Goal: Task Accomplishment & Management: Manage account settings

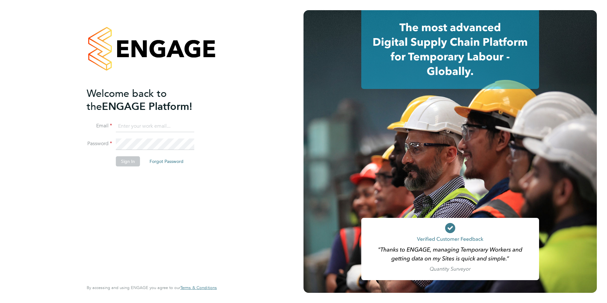
click at [131, 124] on input at bounding box center [155, 126] width 78 height 11
type input "tomnewton@itsconstruction.co.uk"
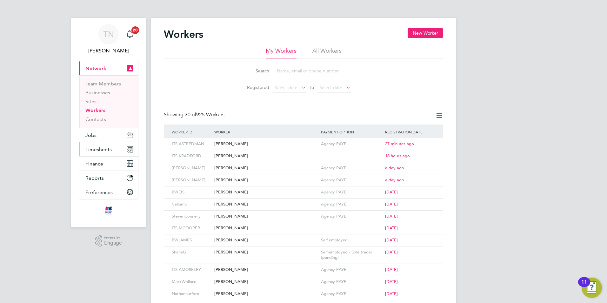
click at [103, 146] on button "Timesheets" at bounding box center [108, 149] width 59 height 14
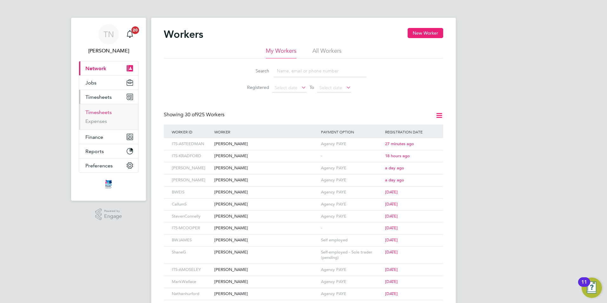
click at [90, 109] on link "Timesheets" at bounding box center [98, 112] width 26 height 6
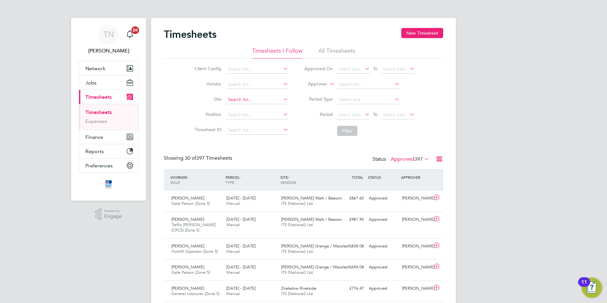
click at [242, 100] on input at bounding box center [257, 99] width 63 height 9
click at [243, 108] on li "Long [PERSON_NAME] ( [PERSON_NAME][GEOGRAPHIC_DATA])" at bounding box center [276, 108] width 103 height 9
type input "Long [PERSON_NAME] ([GEOGRAPHIC_DATA])"
click at [423, 32] on button "New Timesheet" at bounding box center [422, 33] width 42 height 10
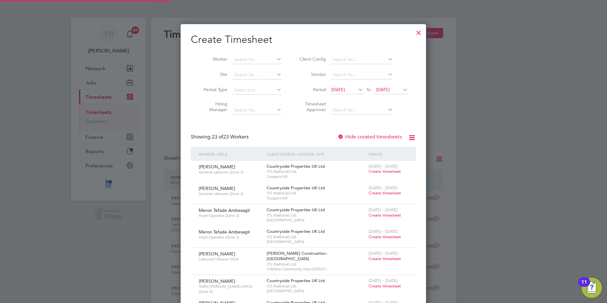
scroll to position [870, 246]
click at [240, 73] on input at bounding box center [257, 74] width 50 height 9
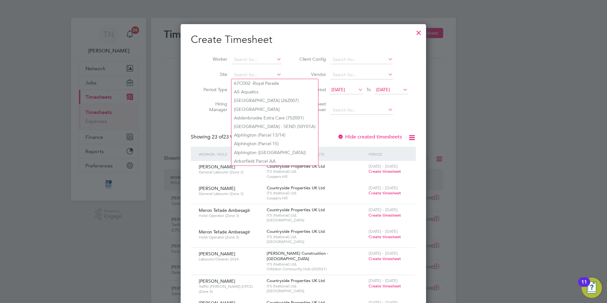
click at [300, 64] on li "Client Config" at bounding box center [353, 59] width 126 height 15
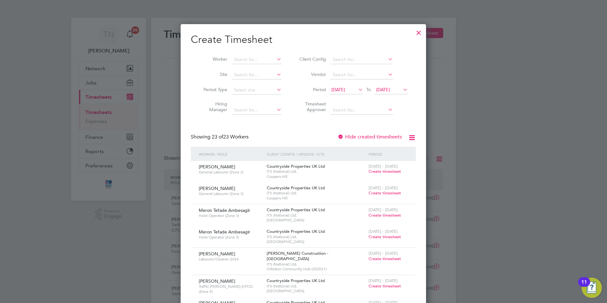
click at [390, 91] on span "[DATE]" at bounding box center [383, 90] width 14 height 6
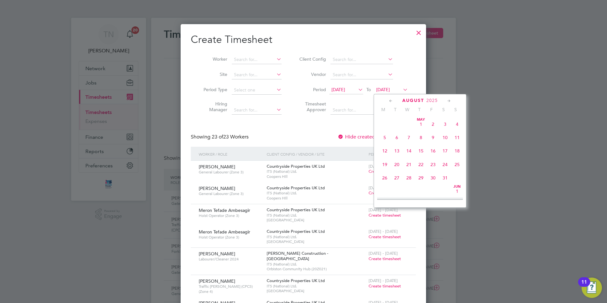
scroll to position [247, 0]
click at [458, 151] on span "31" at bounding box center [457, 145] width 12 height 12
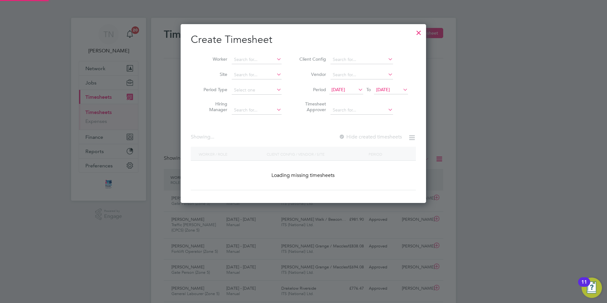
scroll to position [1045, 246]
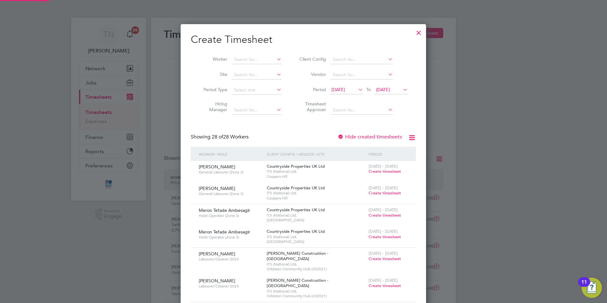
click at [345, 90] on span "[DATE]" at bounding box center [338, 90] width 14 height 6
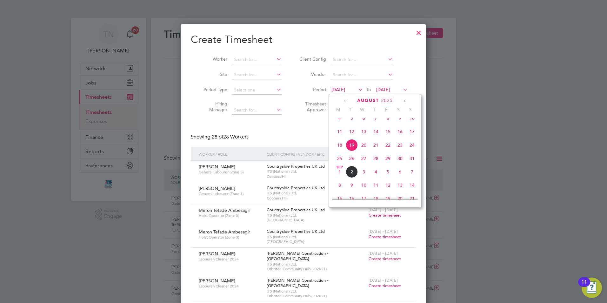
click at [338, 162] on span "25" at bounding box center [340, 158] width 12 height 12
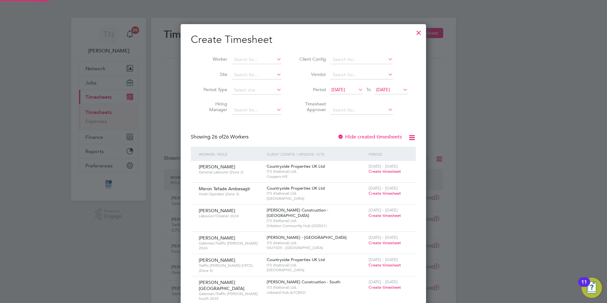
scroll to position [763, 246]
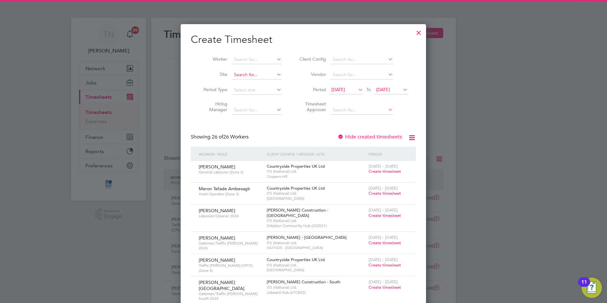
click at [237, 73] on input at bounding box center [257, 74] width 50 height 9
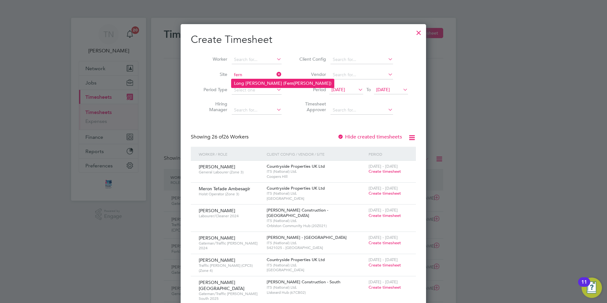
click at [251, 81] on li "Long [PERSON_NAME] ( [PERSON_NAME][GEOGRAPHIC_DATA])" at bounding box center [282, 83] width 103 height 9
type input "Long [PERSON_NAME] ([GEOGRAPHIC_DATA])"
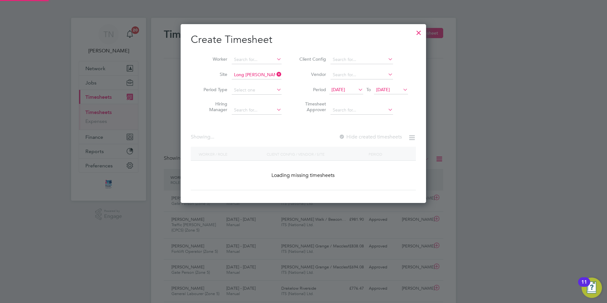
scroll to position [171, 246]
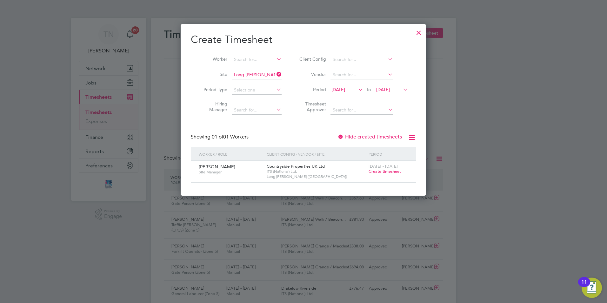
click at [376, 172] on span "Create timesheet" at bounding box center [385, 171] width 32 height 5
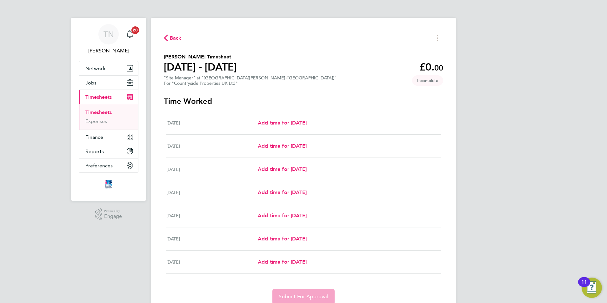
click at [169, 38] on span "Back" at bounding box center [173, 38] width 18 height 6
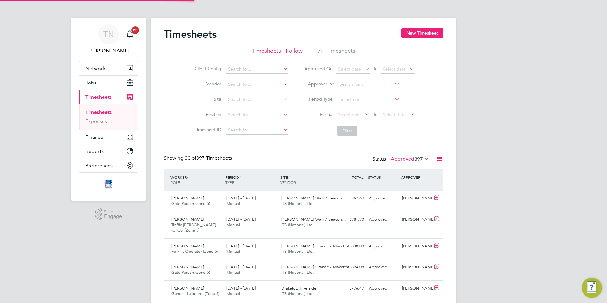
scroll to position [16, 55]
click at [412, 39] on div "Timesheets New Timesheet" at bounding box center [303, 37] width 279 height 19
click at [411, 32] on button "New Timesheet" at bounding box center [422, 33] width 42 height 10
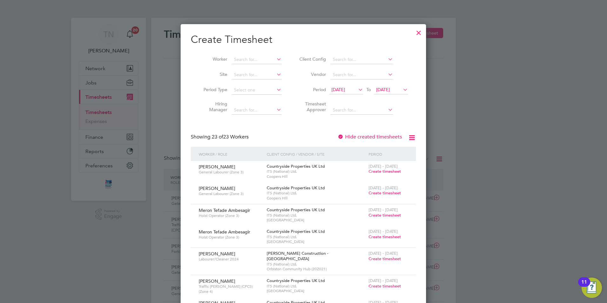
click at [402, 93] on icon at bounding box center [402, 89] width 0 height 9
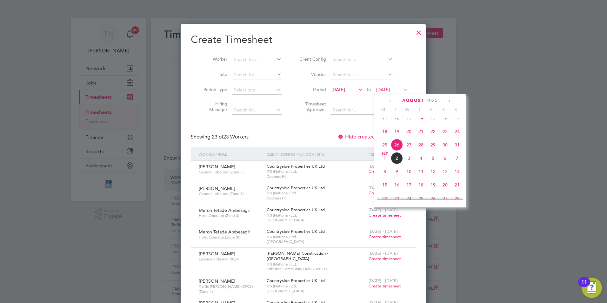
drag, startPoint x: 458, startPoint y: 152, endPoint x: 448, endPoint y: 147, distance: 11.4
click at [458, 151] on span "31" at bounding box center [457, 145] width 12 height 12
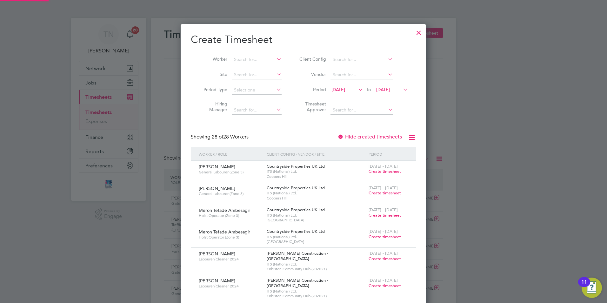
click at [345, 90] on span "[DATE]" at bounding box center [338, 90] width 14 height 6
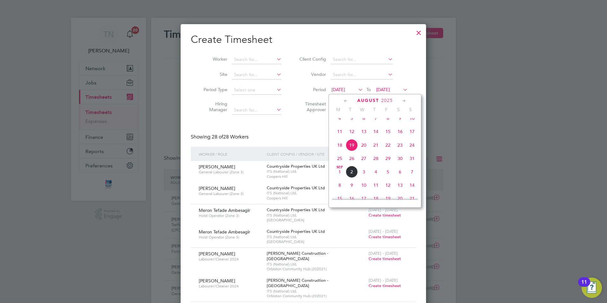
click at [336, 150] on span "18" at bounding box center [340, 145] width 12 height 12
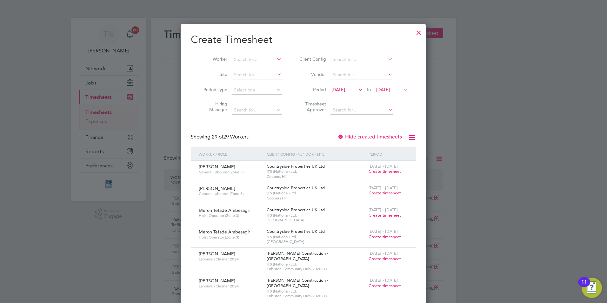
click at [342, 86] on span "[DATE]" at bounding box center [346, 90] width 34 height 9
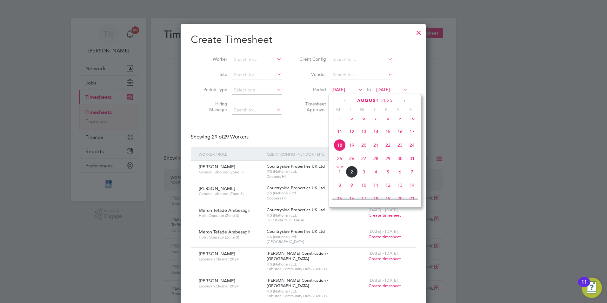
drag, startPoint x: 340, startPoint y: 163, endPoint x: 332, endPoint y: 153, distance: 12.4
click at [339, 162] on span "25" at bounding box center [340, 158] width 12 height 12
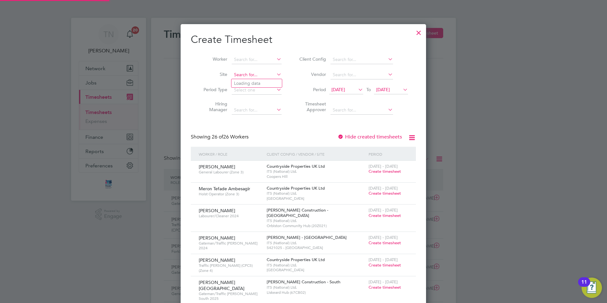
click at [247, 76] on input at bounding box center [257, 74] width 50 height 9
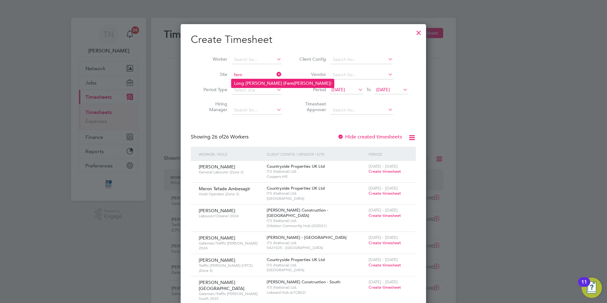
click at [249, 82] on li "Long [PERSON_NAME] ( [PERSON_NAME][GEOGRAPHIC_DATA])" at bounding box center [282, 83] width 103 height 9
type input "Long [PERSON_NAME] ([GEOGRAPHIC_DATA])"
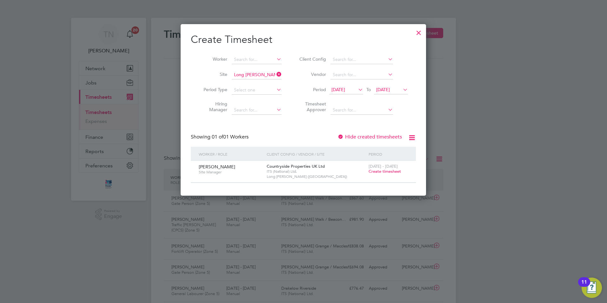
click at [385, 137] on label "Hide created timesheets" at bounding box center [369, 137] width 64 height 6
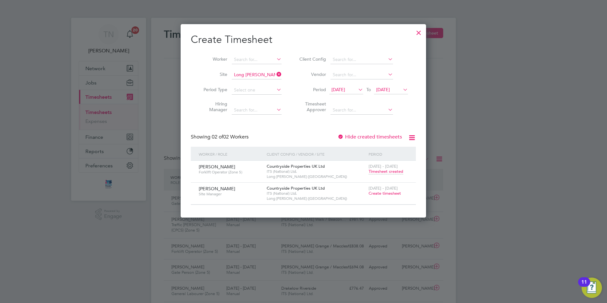
click at [386, 171] on span "Timesheet created" at bounding box center [386, 172] width 35 height 6
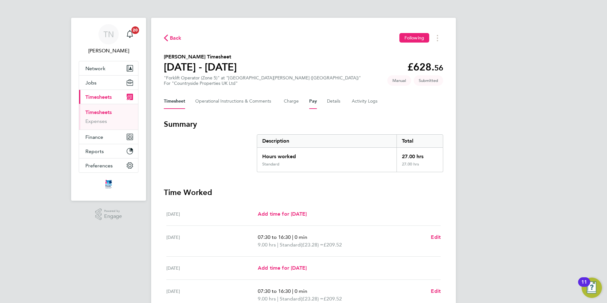
click at [316, 104] on button "Pay" at bounding box center [313, 101] width 8 height 15
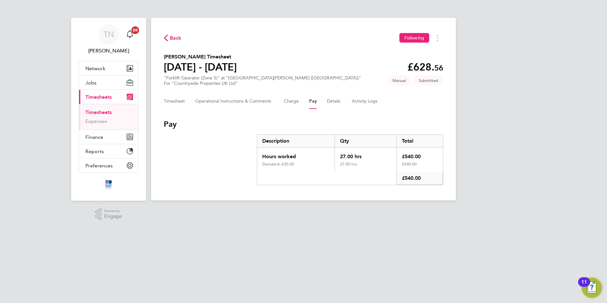
click at [326, 100] on div "Timesheet Operational Instructions & Comments Charge Pay Details Activity Logs" at bounding box center [303, 101] width 279 height 15
click at [329, 102] on button "Details" at bounding box center [334, 101] width 15 height 15
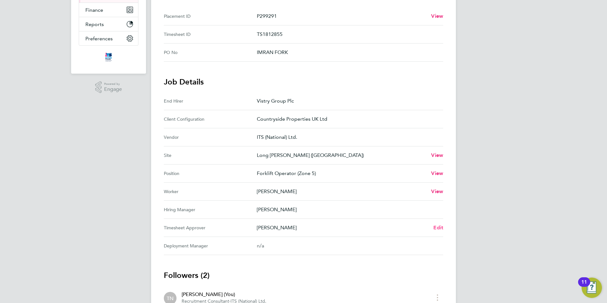
click at [441, 226] on span "Edit" at bounding box center [438, 227] width 10 height 6
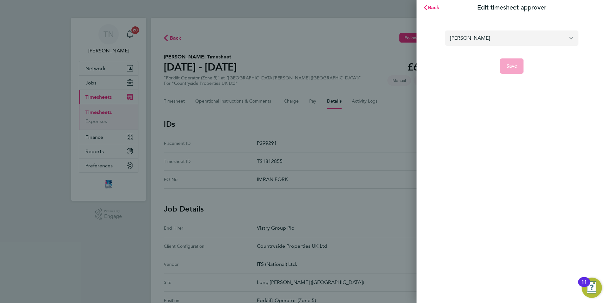
click at [495, 34] on input "[PERSON_NAME]" at bounding box center [511, 37] width 133 height 15
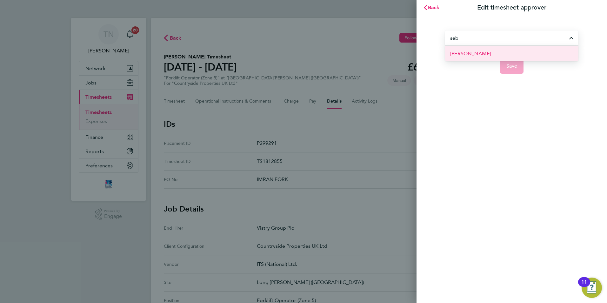
click at [505, 51] on li "[PERSON_NAME]" at bounding box center [511, 54] width 133 height 16
type input "[PERSON_NAME]"
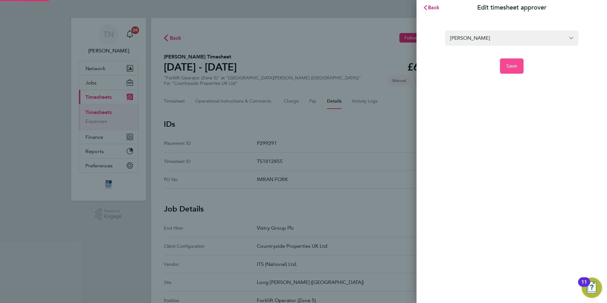
click at [520, 63] on button "Save" at bounding box center [512, 65] width 24 height 15
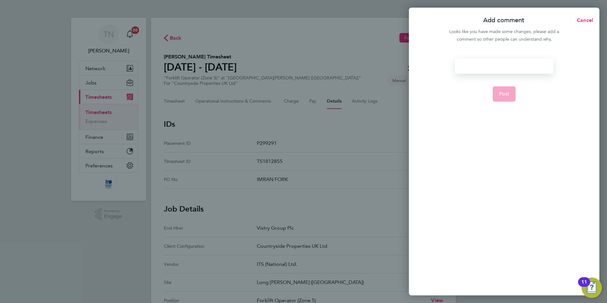
click at [504, 65] on div at bounding box center [504, 65] width 98 height 15
click at [496, 69] on div at bounding box center [504, 65] width 98 height 15
click at [508, 92] on span "Post" at bounding box center [504, 94] width 10 height 6
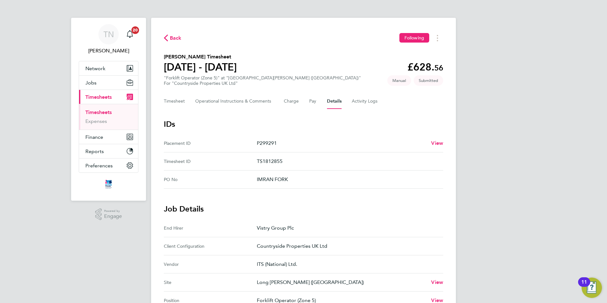
click at [96, 95] on span "Timesheets" at bounding box center [98, 97] width 26 height 6
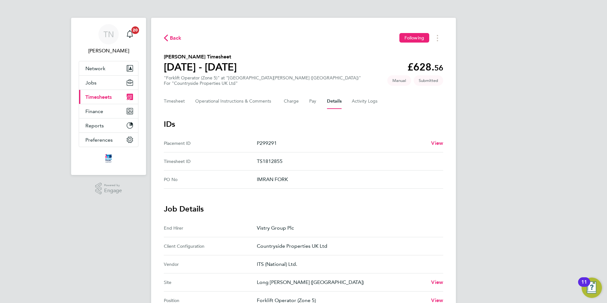
click at [94, 95] on span "Timesheets" at bounding box center [98, 97] width 26 height 6
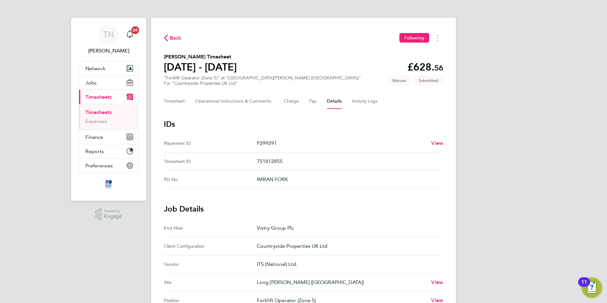
click at [99, 110] on link "Timesheets" at bounding box center [98, 112] width 26 height 6
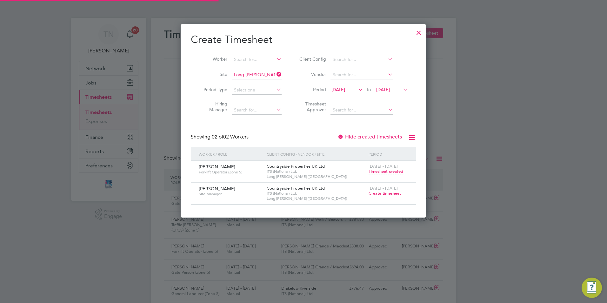
scroll to position [16, 55]
click at [390, 90] on span "[DATE]" at bounding box center [383, 90] width 14 height 6
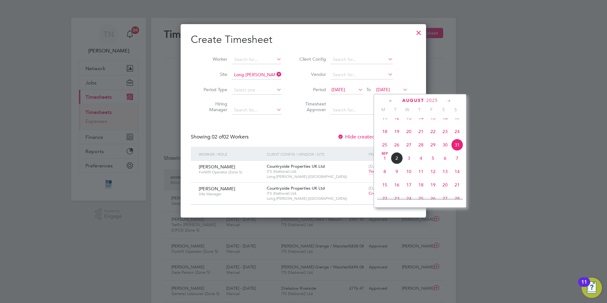
click at [412, 99] on span "August" at bounding box center [413, 100] width 22 height 5
drag, startPoint x: 525, startPoint y: 61, endPoint x: 473, endPoint y: 90, distance: 59.9
click at [520, 63] on div at bounding box center [303, 151] width 607 height 303
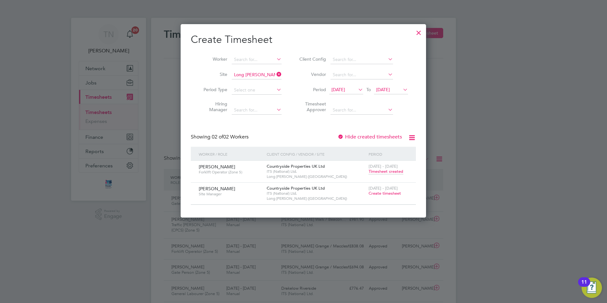
click at [395, 173] on span "Timesheet created" at bounding box center [386, 172] width 35 height 6
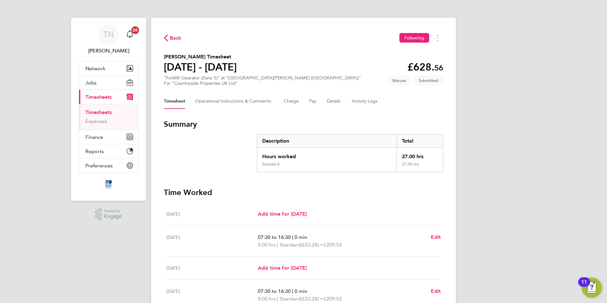
click at [172, 41] on span "Back" at bounding box center [176, 38] width 12 height 8
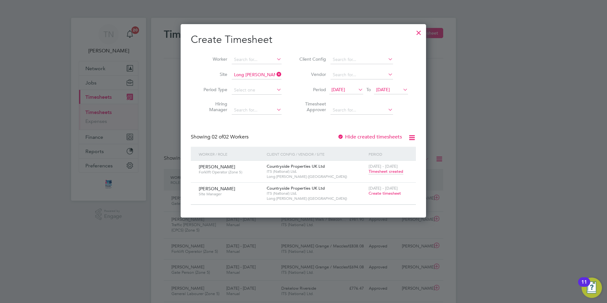
drag, startPoint x: 416, startPoint y: 34, endPoint x: 140, endPoint y: 88, distance: 281.8
click at [419, 35] on div at bounding box center [418, 30] width 11 height 11
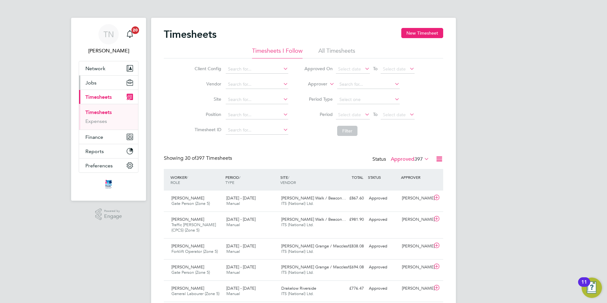
click at [91, 84] on span "Jobs" at bounding box center [90, 83] width 11 height 6
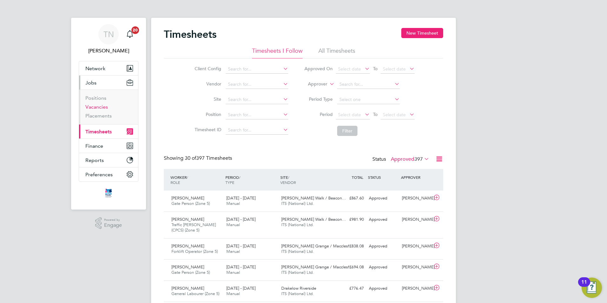
click at [99, 108] on link "Vacancies" at bounding box center [96, 107] width 23 height 6
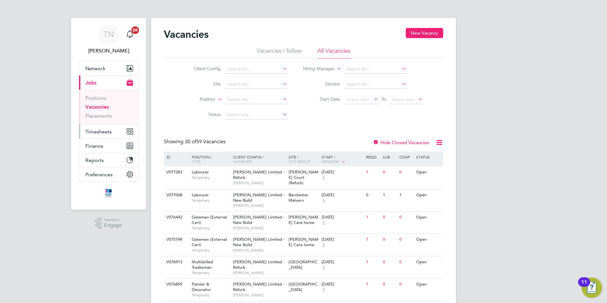
click at [103, 134] on span "Timesheets" at bounding box center [98, 132] width 26 height 6
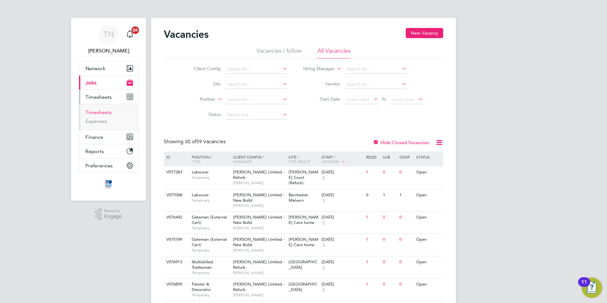
click at [97, 110] on link "Timesheets" at bounding box center [98, 112] width 26 height 6
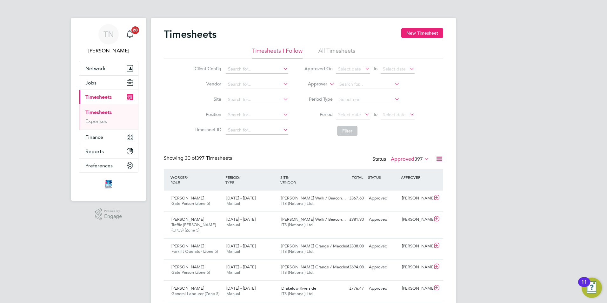
click at [248, 95] on li "Site" at bounding box center [240, 99] width 111 height 15
click at [246, 97] on input at bounding box center [257, 99] width 63 height 9
click at [249, 107] on li "Long [PERSON_NAME] ( [PERSON_NAME][GEOGRAPHIC_DATA])" at bounding box center [276, 108] width 103 height 9
type input "Long [PERSON_NAME] ([GEOGRAPHIC_DATA])"
click at [423, 30] on button "New Timesheet" at bounding box center [422, 33] width 42 height 10
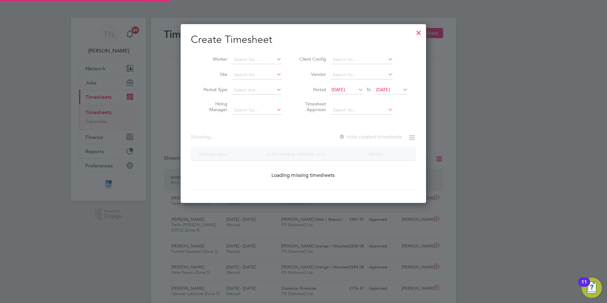
scroll to position [870, 246]
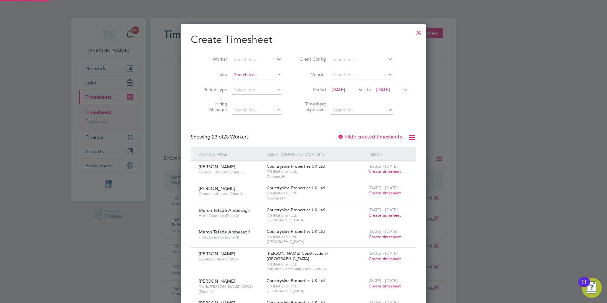
click at [247, 74] on input at bounding box center [257, 74] width 50 height 9
click at [257, 80] on li "Long [PERSON_NAME] ( [PERSON_NAME][GEOGRAPHIC_DATA])" at bounding box center [282, 83] width 103 height 9
type input "Long [PERSON_NAME] ([GEOGRAPHIC_DATA])"
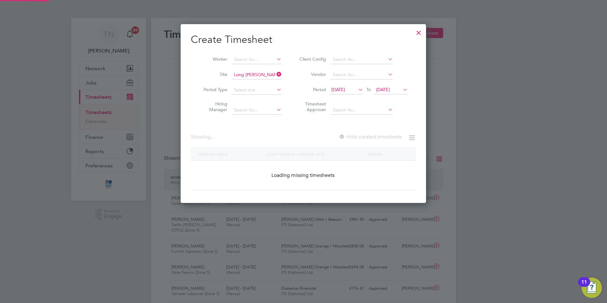
scroll to position [171, 246]
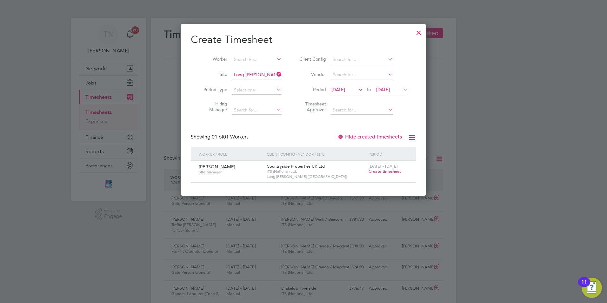
click at [402, 90] on icon at bounding box center [402, 89] width 0 height 9
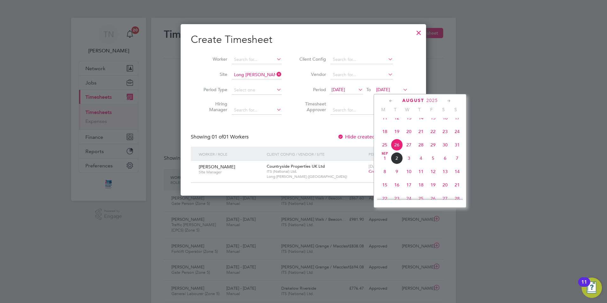
click at [458, 150] on span "31" at bounding box center [457, 145] width 12 height 12
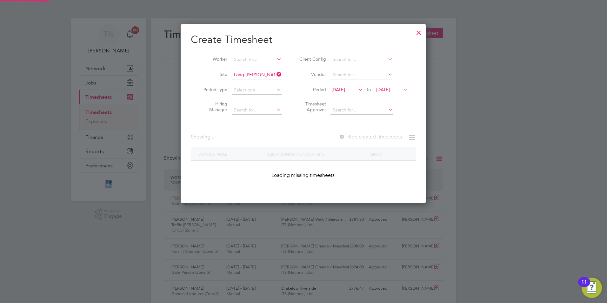
scroll to position [171, 246]
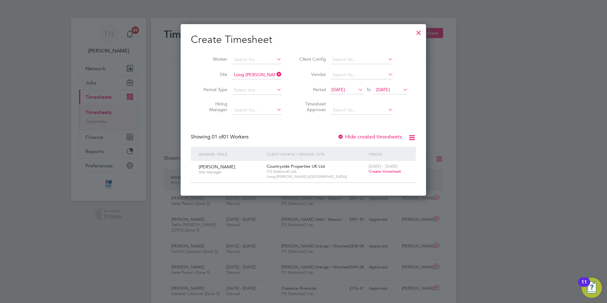
click at [345, 90] on span "[DATE]" at bounding box center [338, 90] width 14 height 6
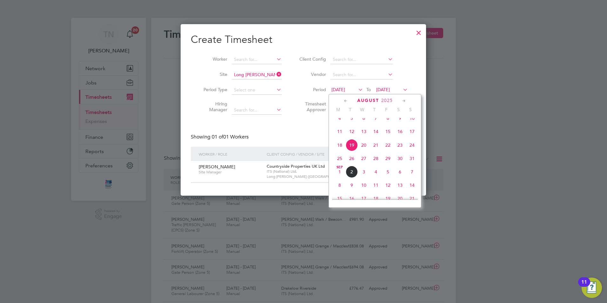
click at [338, 161] on span "25" at bounding box center [340, 158] width 12 height 12
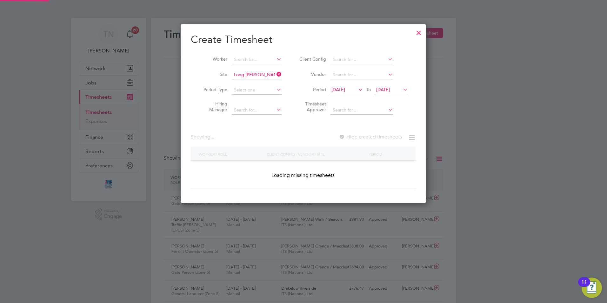
scroll to position [171, 246]
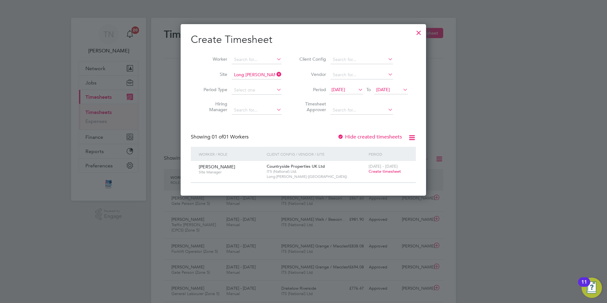
click at [365, 135] on label "Hide created timesheets" at bounding box center [369, 137] width 64 height 6
click at [364, 135] on label "Hide created timesheets" at bounding box center [369, 137] width 64 height 6
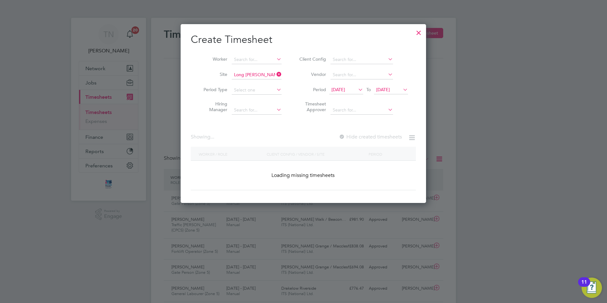
scroll to position [193, 246]
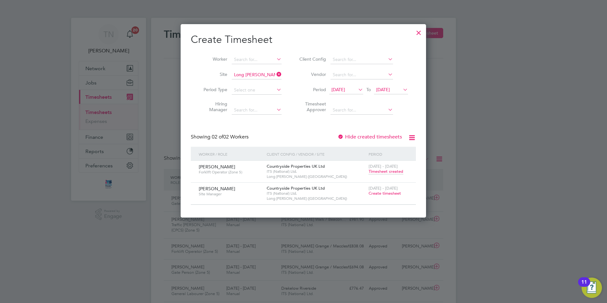
click at [384, 172] on span "Timesheet created" at bounding box center [386, 172] width 35 height 6
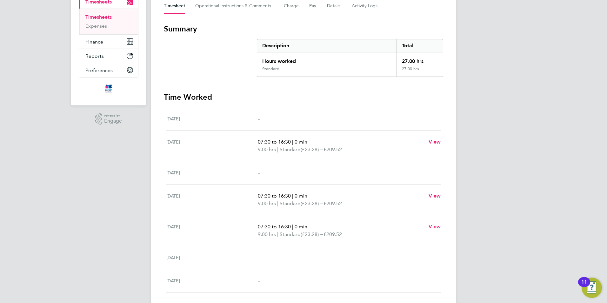
scroll to position [90, 0]
